Goal: Find specific page/section: Find specific page/section

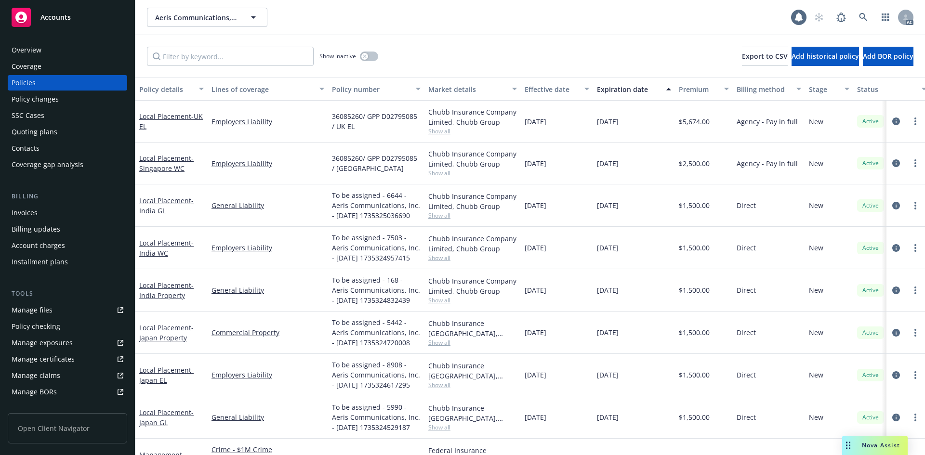
click at [315, 24] on div "Aeris Communications, Inc. Aeris Communications, Inc." at bounding box center [469, 17] width 644 height 19
click at [465, 36] on div "Show inactive Export to CSV Add historical policy Add BOR policy" at bounding box center [529, 56] width 789 height 42
